Goal: Task Accomplishment & Management: Use online tool/utility

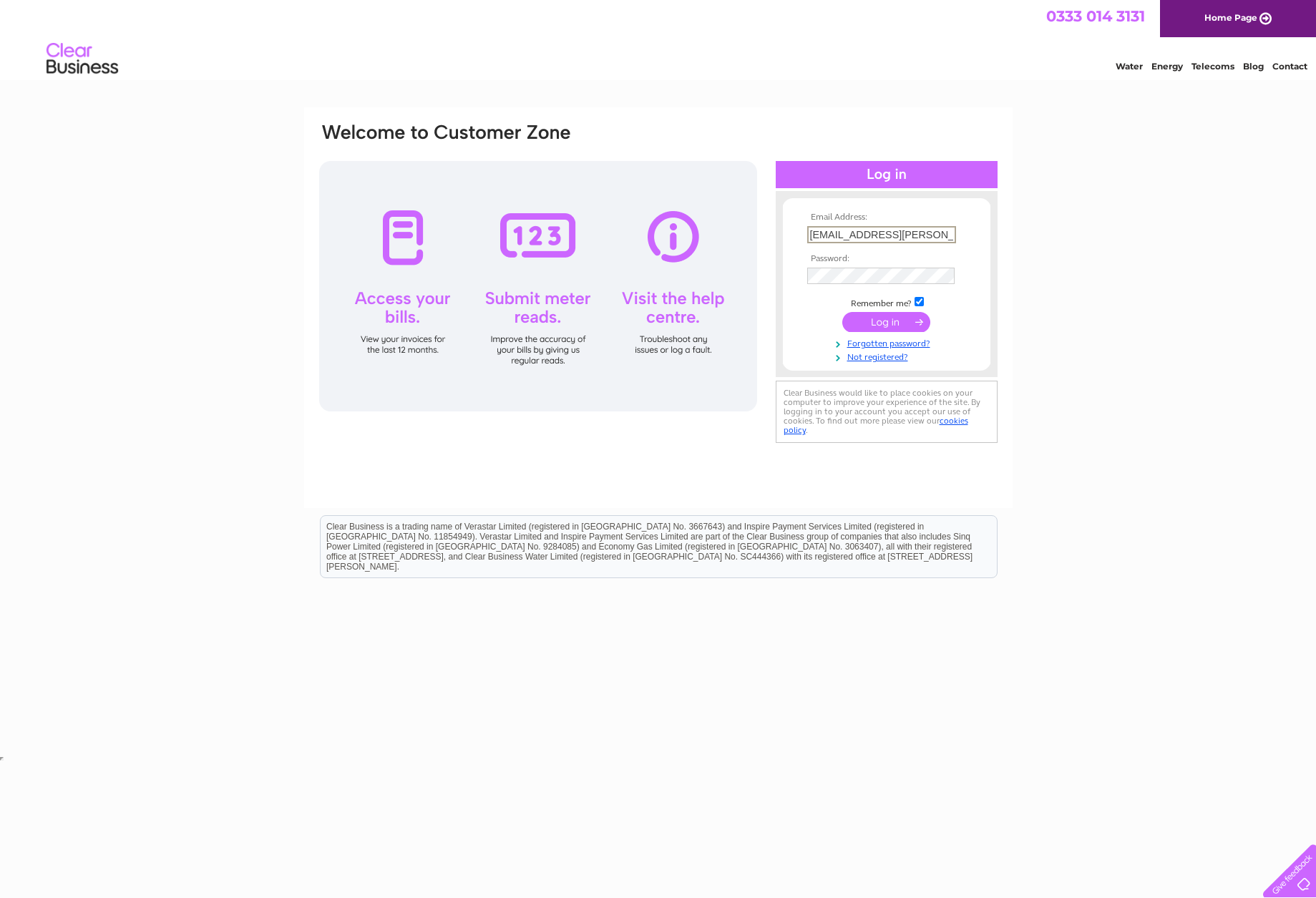
type input "[EMAIL_ADDRESS][PERSON_NAME][DOMAIN_NAME][PERSON_NAME]"
click at [886, 320] on input "submit" at bounding box center [886, 322] width 88 height 20
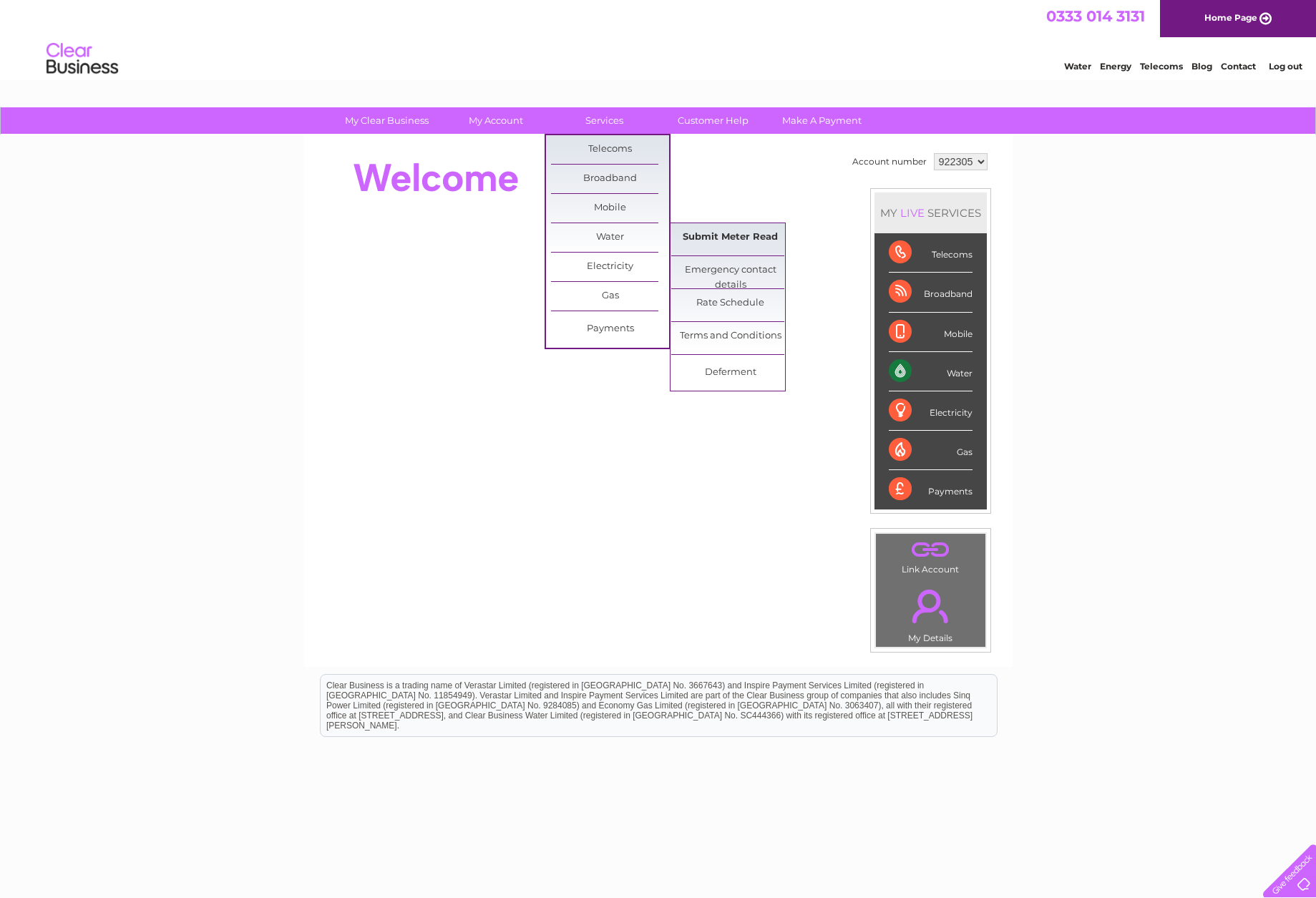
click at [721, 235] on link "Submit Meter Read" at bounding box center [730, 238] width 118 height 29
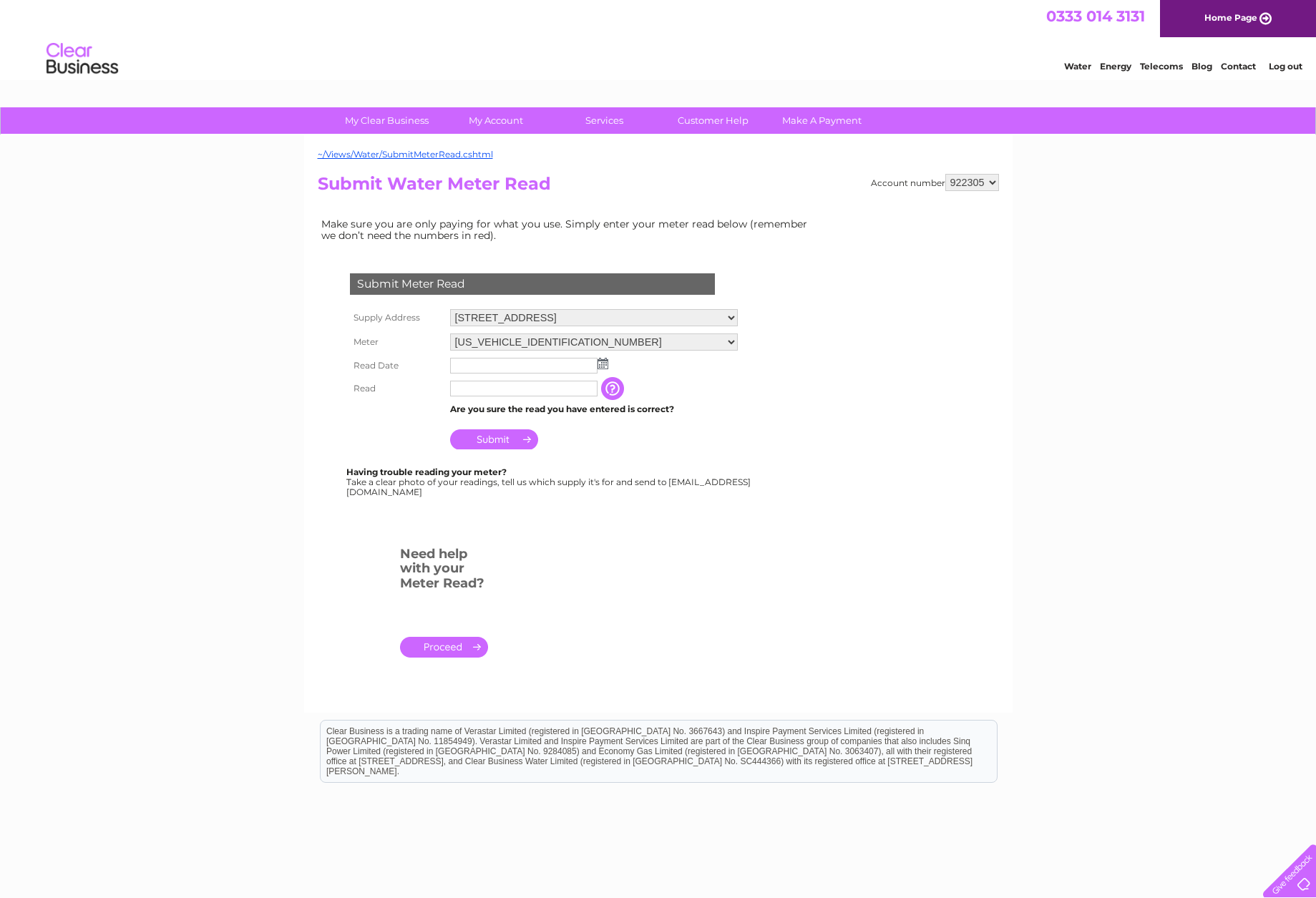
click at [578, 363] on input "text" at bounding box center [523, 366] width 147 height 15
click at [601, 364] on img at bounding box center [602, 363] width 11 height 11
click at [534, 425] on link "1" at bounding box center [532, 423] width 23 height 14
type input "[DATE]"
click at [520, 388] on input "text" at bounding box center [523, 389] width 147 height 15
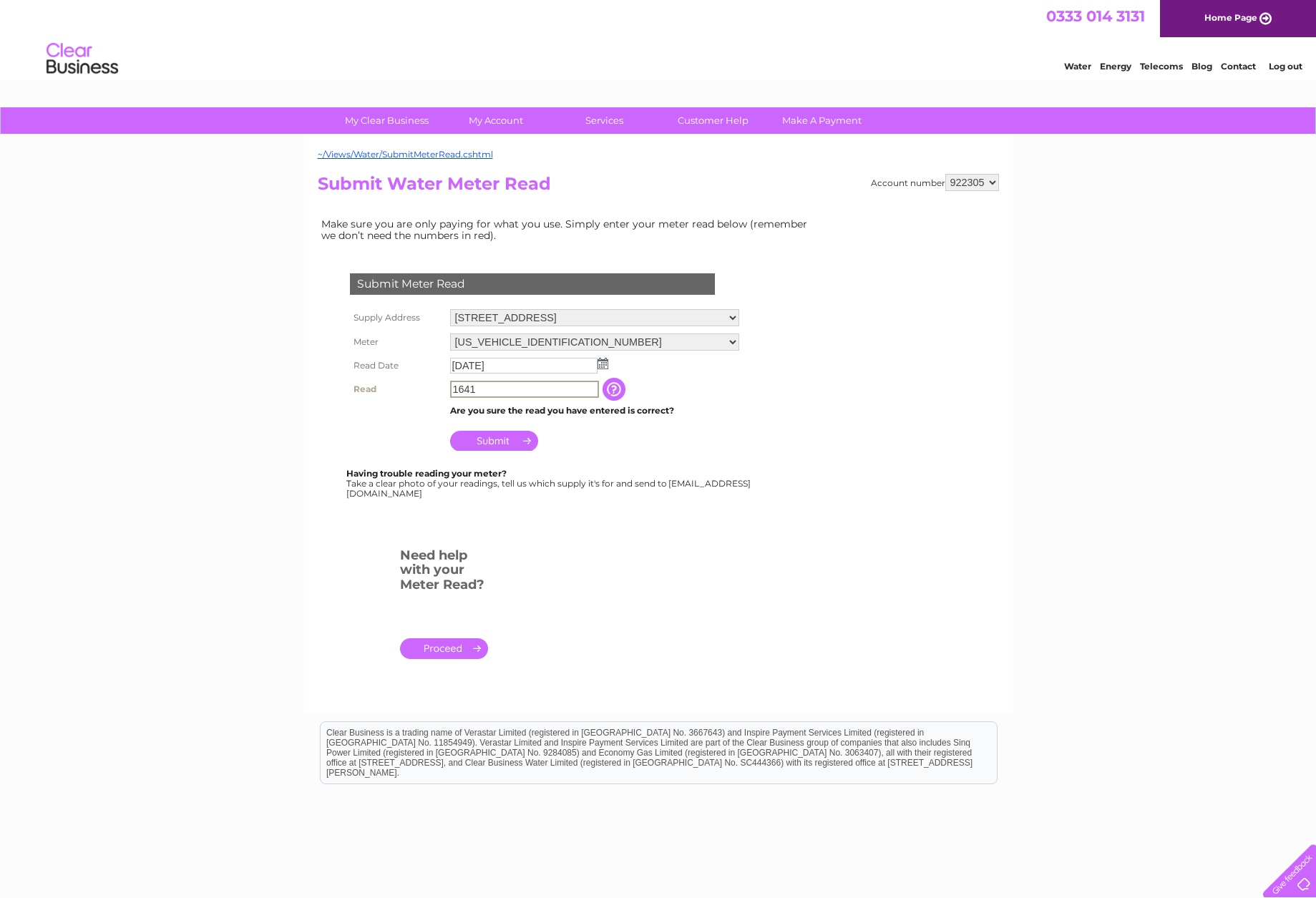
type input "1641"
click at [497, 435] on input "Submit" at bounding box center [493, 440] width 88 height 20
